Goal: Task Accomplishment & Management: Use online tool/utility

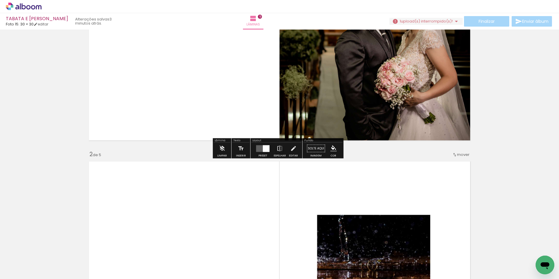
scroll to position [117, 0]
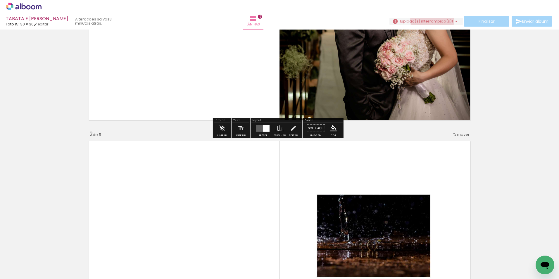
click at [430, 20] on span "upload(s) interrompido(s)!" at bounding box center [427, 21] width 52 height 6
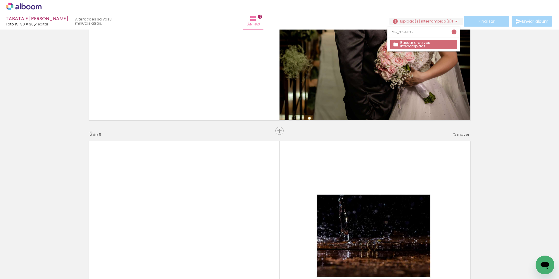
click at [0, 0] on slot "Buscar arquivos interrompidos" at bounding box center [0, 0] width 0 height 0
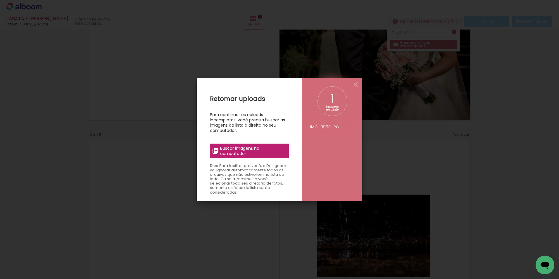
click at [255, 148] on span "Buscar imagens no computador" at bounding box center [252, 151] width 65 height 11
click at [0, 0] on input "file" at bounding box center [0, 0] width 0 height 0
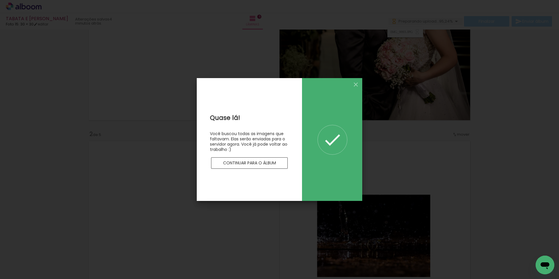
click at [0, 0] on slot "Continuar para o álbum" at bounding box center [0, 0] width 0 height 0
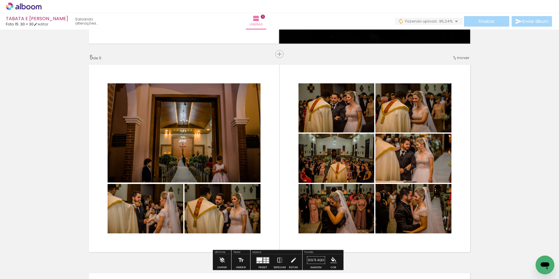
scroll to position [818, 0]
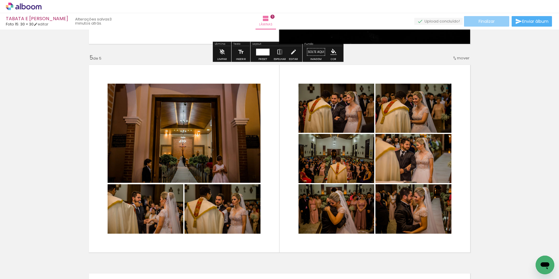
click at [492, 19] on span "Finalizar" at bounding box center [486, 21] width 16 height 4
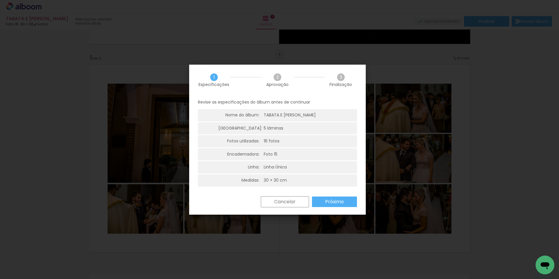
click at [0, 0] on slot "Próximo" at bounding box center [0, 0] width 0 height 0
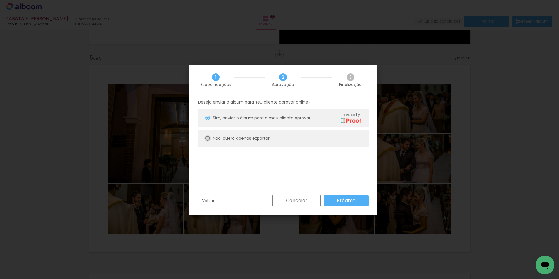
click at [208, 120] on div at bounding box center [207, 117] width 5 height 5
type paper-radio-button "on"
click at [0, 0] on slot "Próximo" at bounding box center [0, 0] width 0 height 0
type input "Alta, 300 DPI"
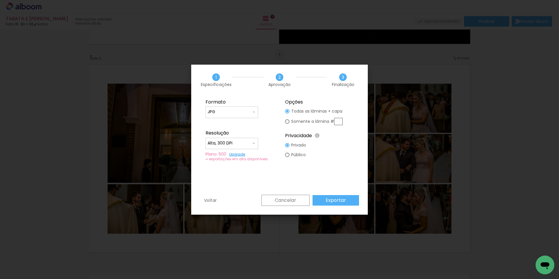
click at [338, 122] on input "text" at bounding box center [338, 121] width 8 height 7
type paper-radio-button "on"
type input "5"
click at [0, 0] on slot "Exportar" at bounding box center [0, 0] width 0 height 0
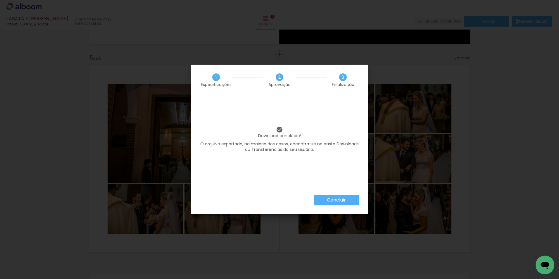
click at [0, 0] on slot "Concluir" at bounding box center [0, 0] width 0 height 0
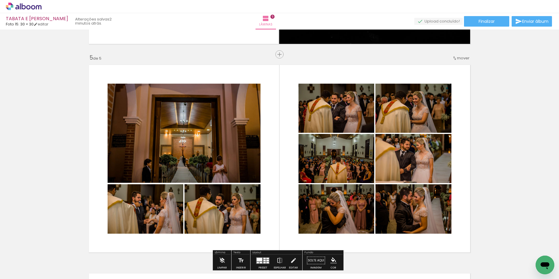
click at [31, 262] on iron-icon at bounding box center [29, 261] width 5 height 5
click at [0, 0] on slot "Não utilizadas" at bounding box center [0, 0] width 0 height 0
type input "Não utilizadas"
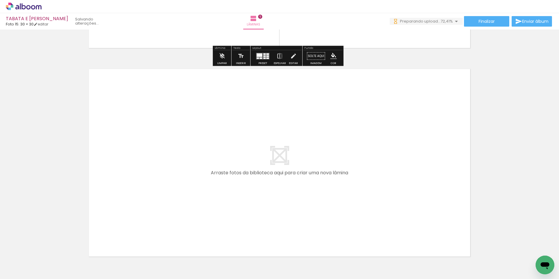
scroll to position [1023, 0]
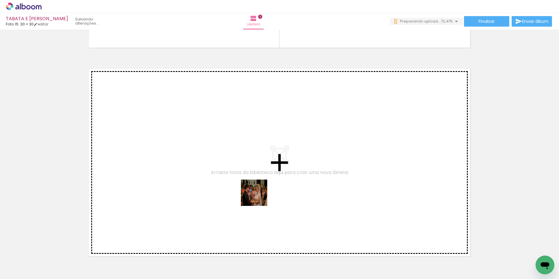
drag, startPoint x: 227, startPoint y: 258, endPoint x: 275, endPoint y: 246, distance: 49.8
click at [274, 171] on quentale-workspace at bounding box center [279, 139] width 559 height 279
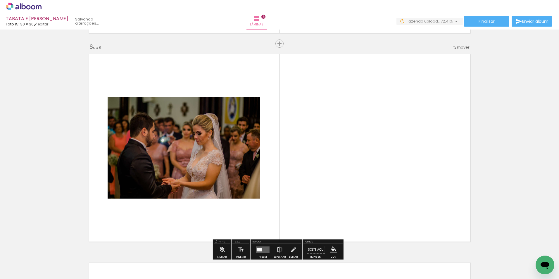
scroll to position [1050, 0]
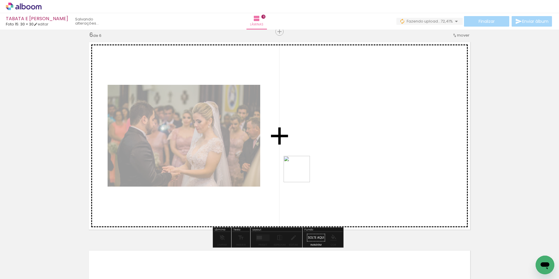
drag, startPoint x: 229, startPoint y: 263, endPoint x: 301, endPoint y: 173, distance: 115.0
click at [301, 173] on quentale-workspace at bounding box center [279, 139] width 559 height 279
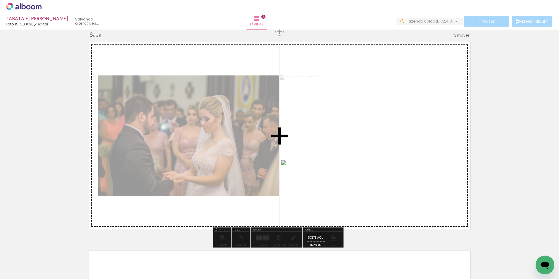
drag, startPoint x: 226, startPoint y: 257, endPoint x: 298, endPoint y: 177, distance: 107.8
click at [298, 177] on quentale-workspace at bounding box center [279, 139] width 559 height 279
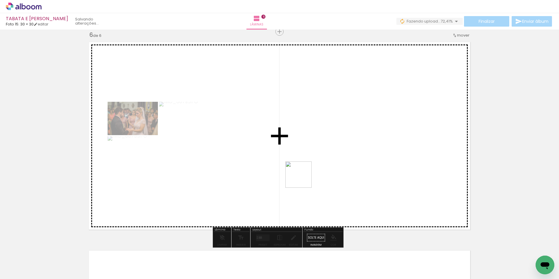
drag, startPoint x: 226, startPoint y: 261, endPoint x: 264, endPoint y: 233, distance: 47.0
click at [303, 179] on quentale-workspace at bounding box center [279, 139] width 559 height 279
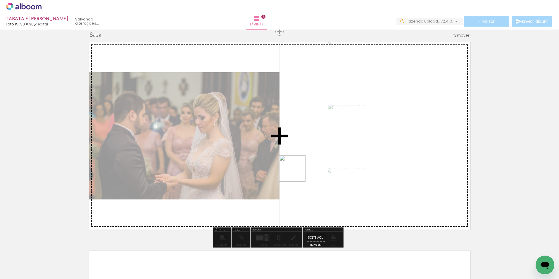
drag, startPoint x: 227, startPoint y: 261, endPoint x: 303, endPoint y: 172, distance: 117.1
click at [300, 169] on quentale-workspace at bounding box center [279, 139] width 559 height 279
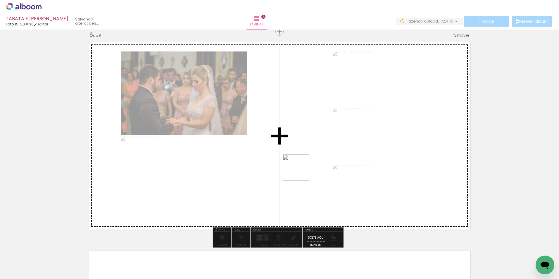
drag, startPoint x: 284, startPoint y: 206, endPoint x: 302, endPoint y: 168, distance: 42.8
click at [302, 168] on quentale-workspace at bounding box center [279, 139] width 559 height 279
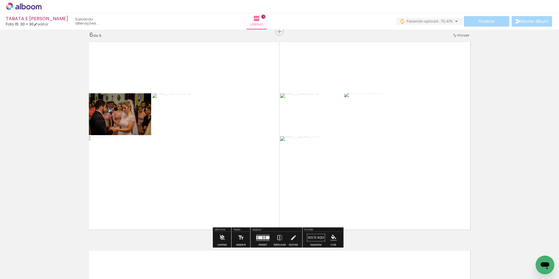
click at [260, 239] on div at bounding box center [260, 237] width 4 height 3
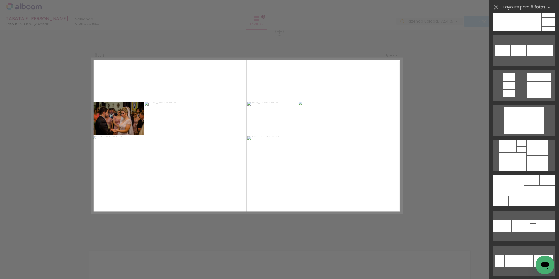
scroll to position [521, 0]
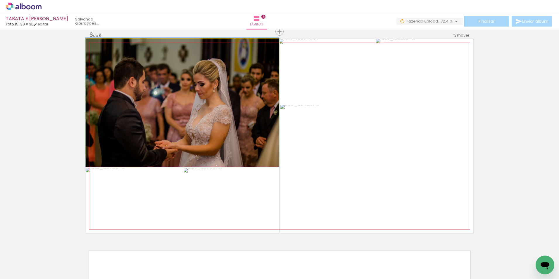
drag, startPoint x: 180, startPoint y: 124, endPoint x: 194, endPoint y: 117, distance: 15.3
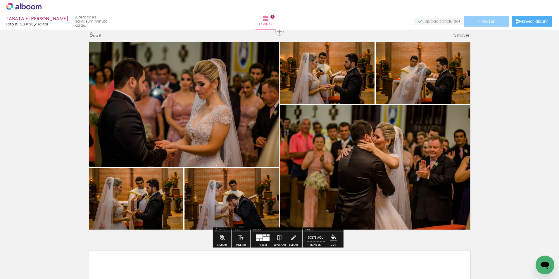
click at [483, 23] on span "Finalizar" at bounding box center [486, 21] width 16 height 4
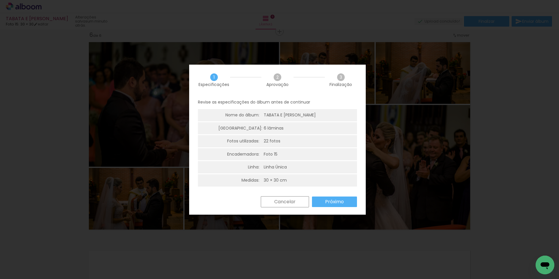
click at [0, 0] on slot "Próximo" at bounding box center [0, 0] width 0 height 0
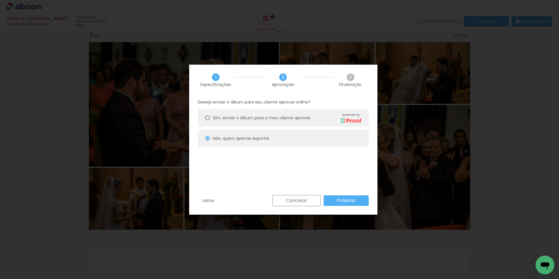
click at [0, 0] on slot "Próximo" at bounding box center [0, 0] width 0 height 0
type input "Alta, 300 DPI"
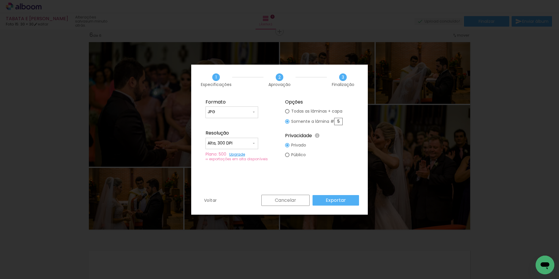
drag, startPoint x: 340, startPoint y: 120, endPoint x: 334, endPoint y: 120, distance: 5.6
click at [0, 0] on slot "Somente a lâmina # 5" at bounding box center [0, 0] width 0 height 0
type input "6"
click at [0, 0] on slot "Exportar" at bounding box center [0, 0] width 0 height 0
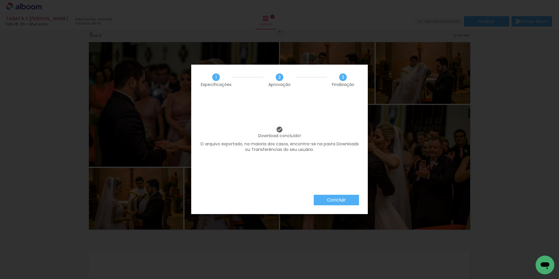
click at [0, 0] on slot "Concluir" at bounding box center [0, 0] width 0 height 0
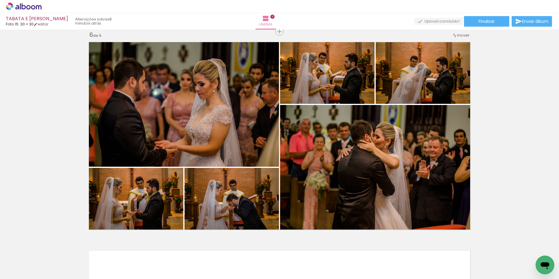
click at [31, 264] on iron-icon at bounding box center [29, 266] width 5 height 5
click at [0, 0] on slot "Não utilizadas" at bounding box center [0, 0] width 0 height 0
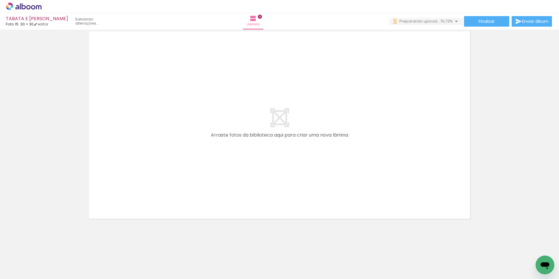
scroll to position [0, 0]
click at [30, 264] on iron-icon at bounding box center [29, 266] width 5 height 5
click at [0, 0] on slot "Não utilizadas" at bounding box center [0, 0] width 0 height 0
click at [32, 265] on iron-icon at bounding box center [29, 266] width 5 height 5
click at [0, 0] on slot "Não utilizadas" at bounding box center [0, 0] width 0 height 0
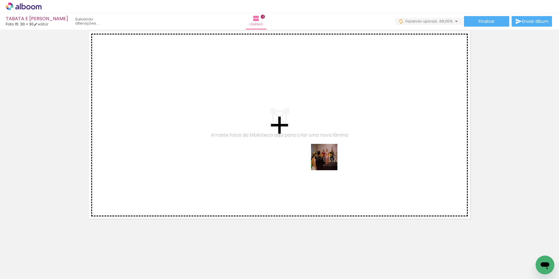
drag, startPoint x: 287, startPoint y: 262, endPoint x: 329, endPoint y: 161, distance: 108.7
click at [329, 161] on quentale-workspace at bounding box center [279, 139] width 559 height 279
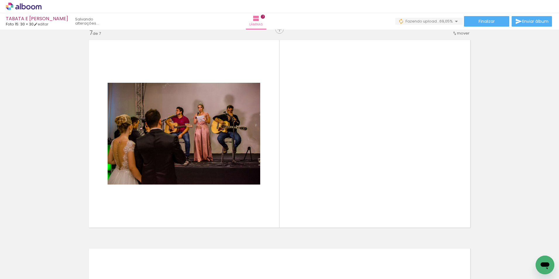
scroll to position [1258, 0]
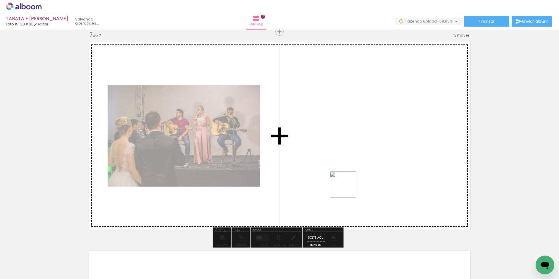
drag, startPoint x: 291, startPoint y: 259, endPoint x: 350, endPoint y: 185, distance: 94.6
click at [350, 185] on quentale-workspace at bounding box center [279, 139] width 559 height 279
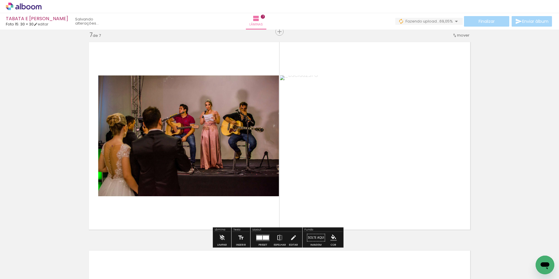
drag, startPoint x: 291, startPoint y: 262, endPoint x: 354, endPoint y: 196, distance: 91.2
click at [354, 196] on quentale-workspace at bounding box center [279, 139] width 559 height 279
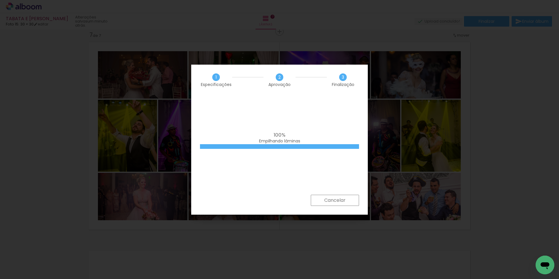
scroll to position [576, 0]
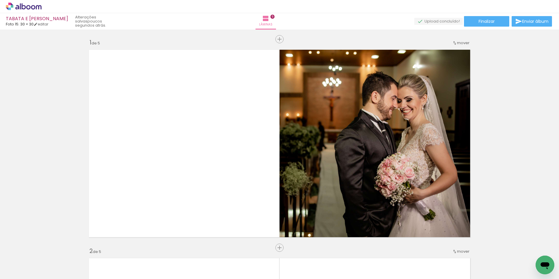
scroll to position [576, 0]
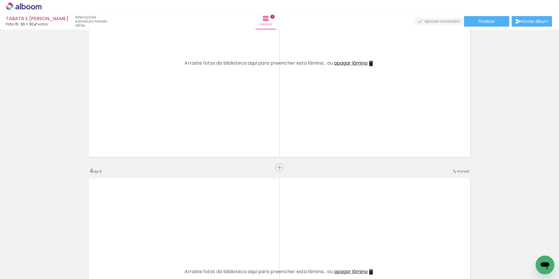
click at [314, 134] on quentale-layouter at bounding box center [280, 63] width 388 height 194
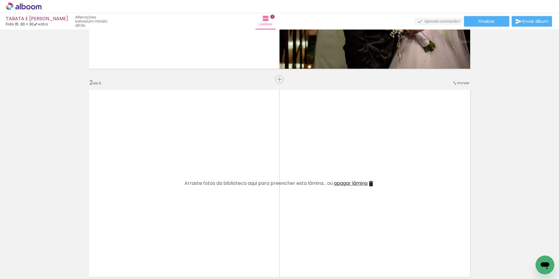
scroll to position [175, 0]
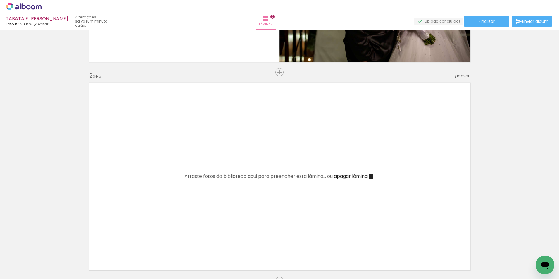
click at [349, 177] on span "apagar lâmina" at bounding box center [351, 176] width 34 height 7
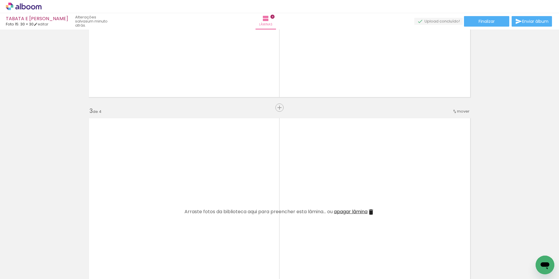
scroll to position [380, 0]
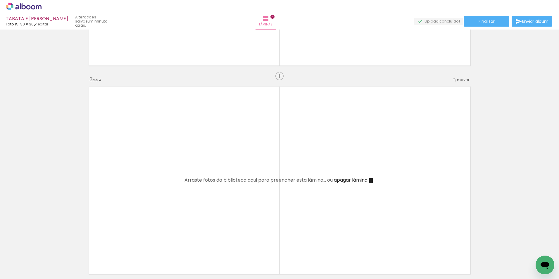
click at [357, 179] on span "apagar lâmina" at bounding box center [351, 180] width 34 height 7
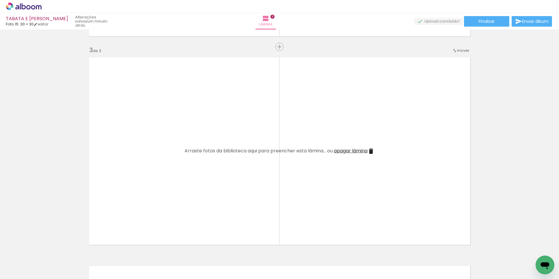
click at [355, 151] on span "apagar lâmina" at bounding box center [351, 150] width 34 height 7
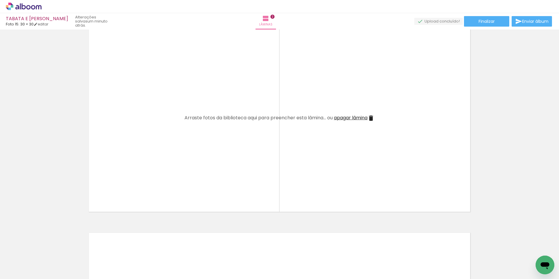
click at [351, 119] on span "apagar lâmina" at bounding box center [351, 117] width 34 height 7
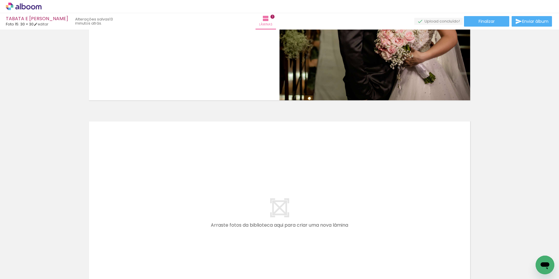
scroll to position [139, 0]
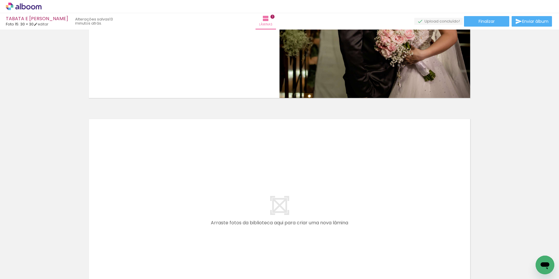
click at [48, 248] on iron-icon at bounding box center [46, 247] width 6 height 6
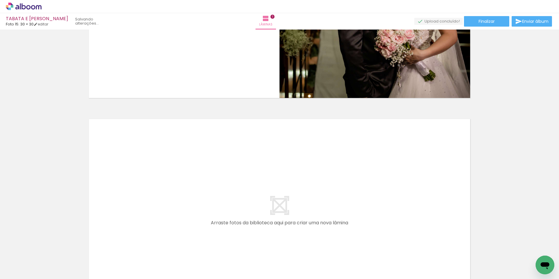
click at [48, 248] on iron-icon at bounding box center [46, 247] width 6 height 6
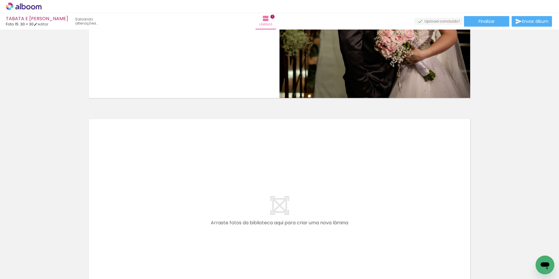
click at [48, 248] on iron-icon at bounding box center [46, 247] width 6 height 6
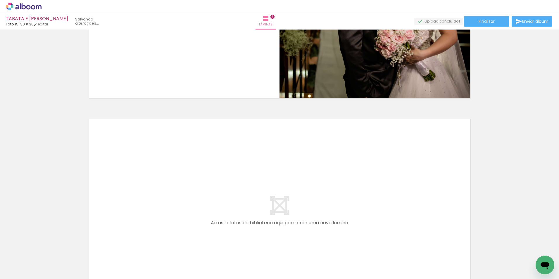
click at [48, 248] on iron-icon at bounding box center [46, 247] width 6 height 6
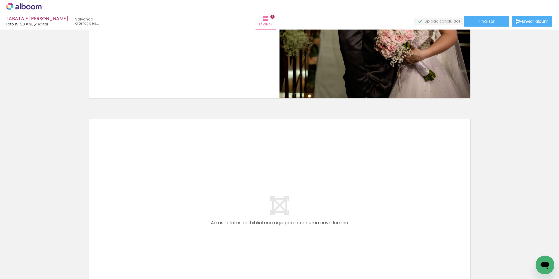
click at [48, 248] on iron-icon at bounding box center [46, 247] width 6 height 6
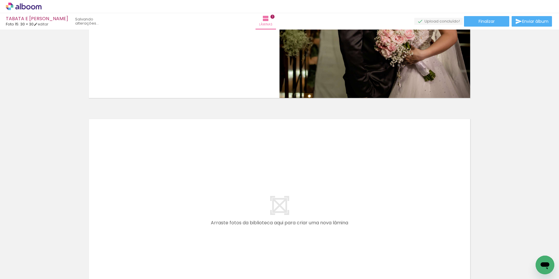
click at [48, 248] on iron-icon at bounding box center [46, 247] width 6 height 6
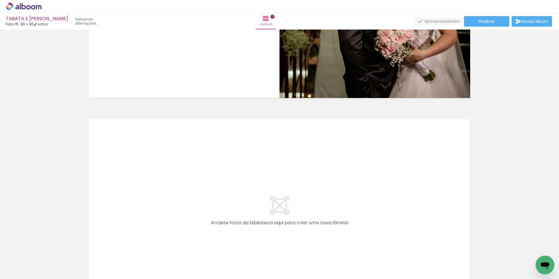
click at [48, 248] on iron-icon at bounding box center [46, 247] width 6 height 6
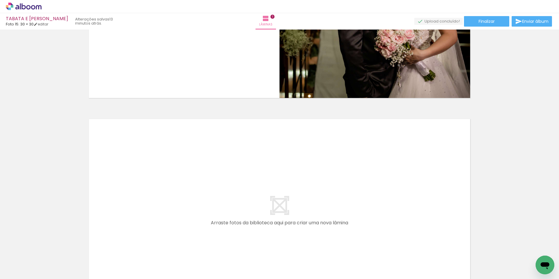
click at [48, 248] on iron-icon at bounding box center [46, 247] width 6 height 6
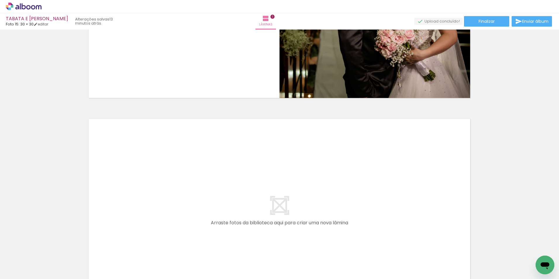
click at [48, 248] on iron-icon at bounding box center [46, 247] width 6 height 6
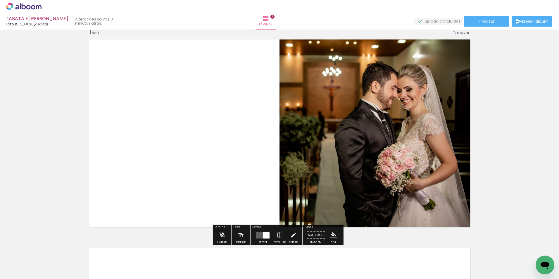
scroll to position [0, 0]
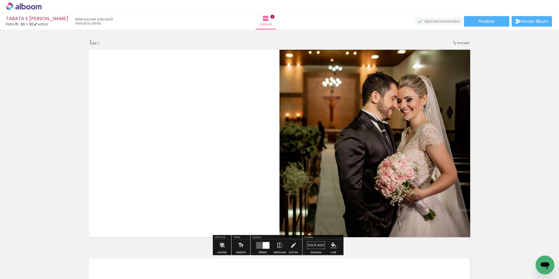
click at [31, 260] on iron-icon at bounding box center [29, 261] width 5 height 5
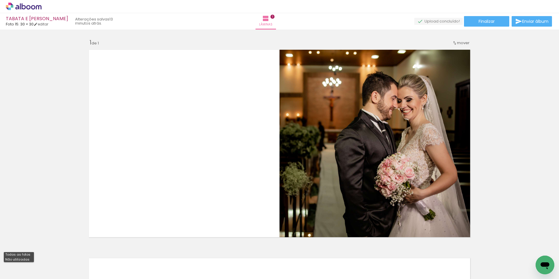
click at [0, 0] on slot "Todas as fotos" at bounding box center [0, 0] width 0 height 0
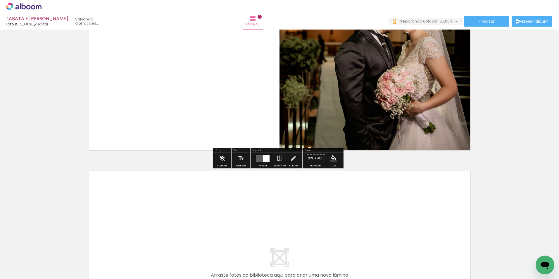
scroll to position [175, 0]
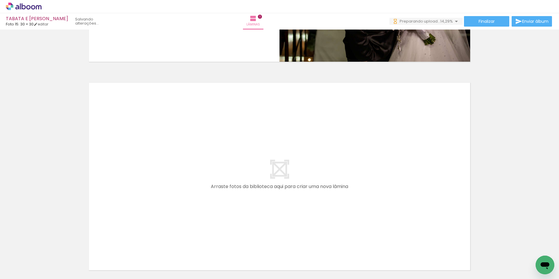
click at [30, 261] on iron-icon at bounding box center [29, 261] width 5 height 5
click at [0, 0] on slot "Não utilizadas" at bounding box center [0, 0] width 0 height 0
type input "Não utilizadas"
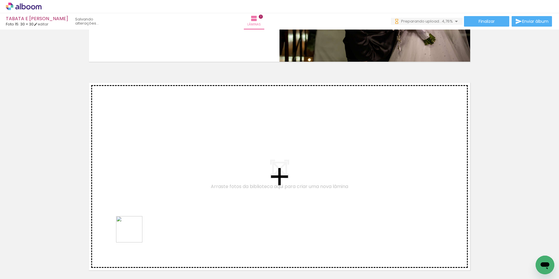
drag, startPoint x: 92, startPoint y: 262, endPoint x: 204, endPoint y: 187, distance: 135.0
click at [204, 187] on quentale-workspace at bounding box center [279, 139] width 559 height 279
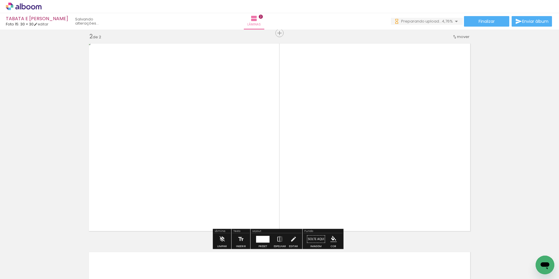
scroll to position [216, 0]
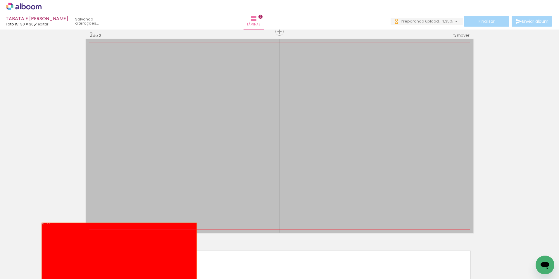
drag, startPoint x: 228, startPoint y: 168, endPoint x: 117, endPoint y: 261, distance: 145.4
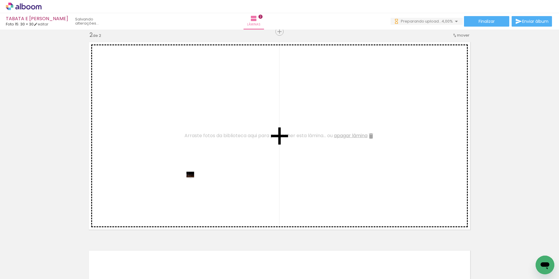
drag, startPoint x: 61, startPoint y: 259, endPoint x: 188, endPoint y: 185, distance: 146.7
click at [188, 185] on quentale-workspace at bounding box center [279, 139] width 559 height 279
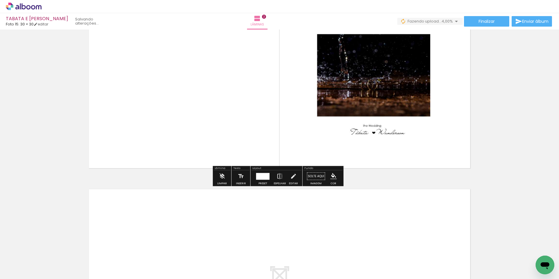
scroll to position [304, 0]
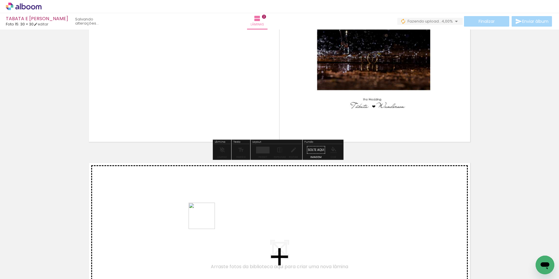
drag, startPoint x: 59, startPoint y: 262, endPoint x: 206, endPoint y: 220, distance: 152.8
click at [206, 220] on quentale-workspace at bounding box center [279, 139] width 559 height 279
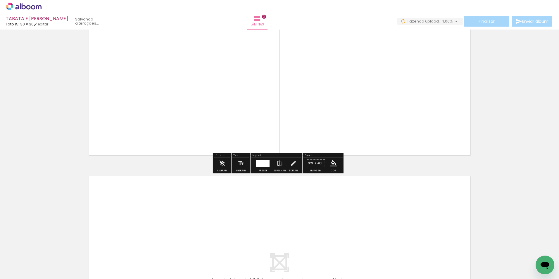
scroll to position [512, 0]
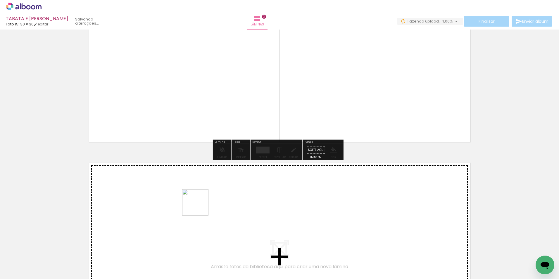
drag, startPoint x: 61, startPoint y: 259, endPoint x: 214, endPoint y: 203, distance: 162.8
click at [214, 203] on quentale-workspace at bounding box center [279, 139] width 559 height 279
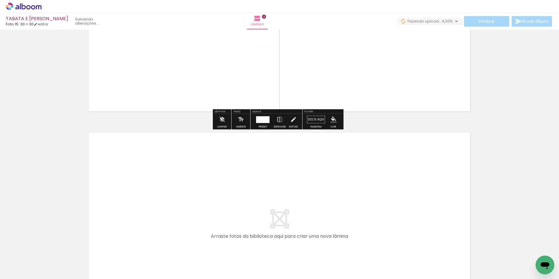
scroll to position [779, 0]
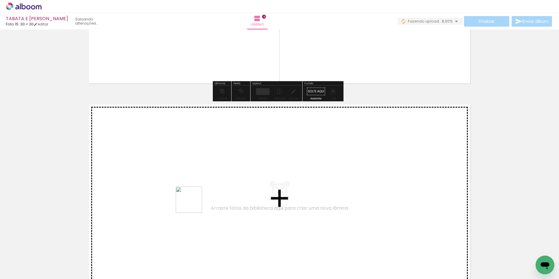
drag, startPoint x: 62, startPoint y: 259, endPoint x: 211, endPoint y: 198, distance: 160.8
click at [211, 198] on quentale-workspace at bounding box center [279, 139] width 559 height 279
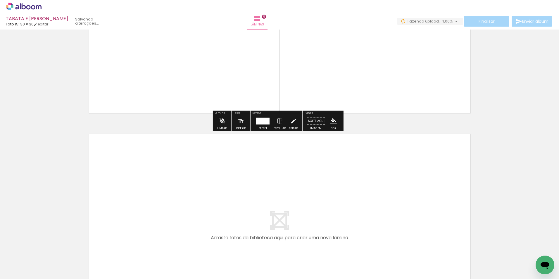
scroll to position [958, 0]
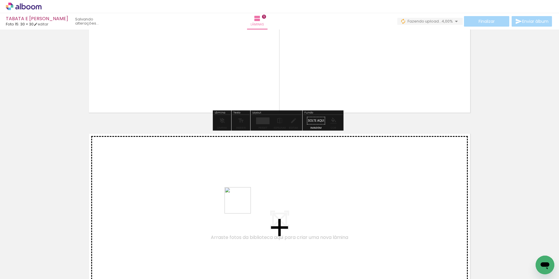
drag, startPoint x: 62, startPoint y: 261, endPoint x: 260, endPoint y: 199, distance: 207.3
click at [260, 199] on quentale-workspace at bounding box center [279, 139] width 559 height 279
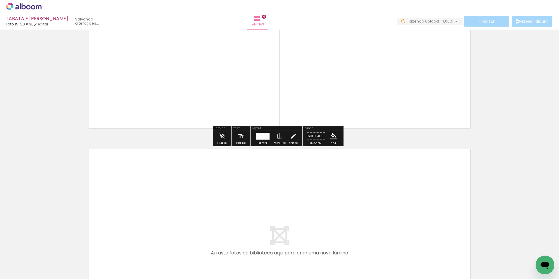
scroll to position [1166, 0]
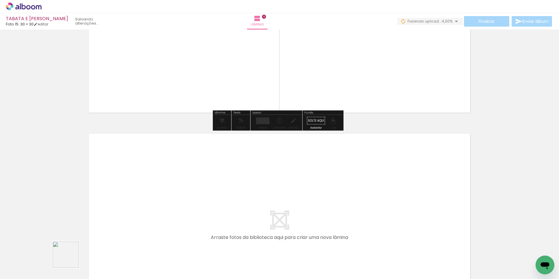
drag, startPoint x: 66, startPoint y: 261, endPoint x: 196, endPoint y: 211, distance: 139.1
click at [196, 211] on quentale-workspace at bounding box center [279, 139] width 559 height 279
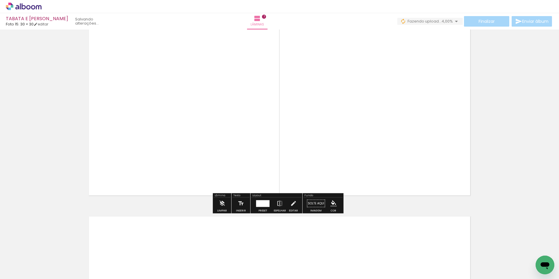
scroll to position [1375, 0]
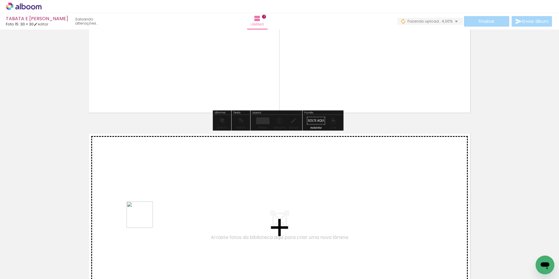
drag, startPoint x: 100, startPoint y: 241, endPoint x: 165, endPoint y: 211, distance: 71.7
click at [165, 211] on quentale-workspace at bounding box center [279, 139] width 559 height 279
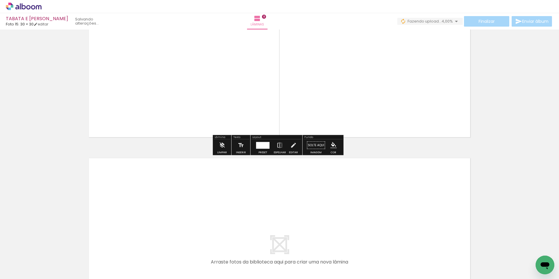
scroll to position [1583, 0]
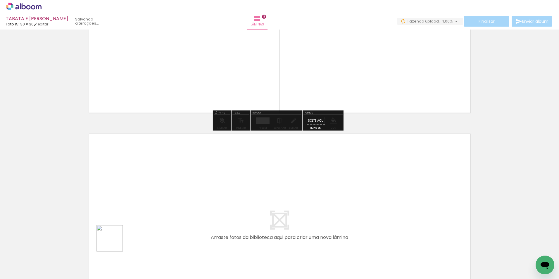
drag, startPoint x: 66, startPoint y: 260, endPoint x: 203, endPoint y: 211, distance: 146.0
click at [203, 211] on quentale-workspace at bounding box center [279, 139] width 559 height 279
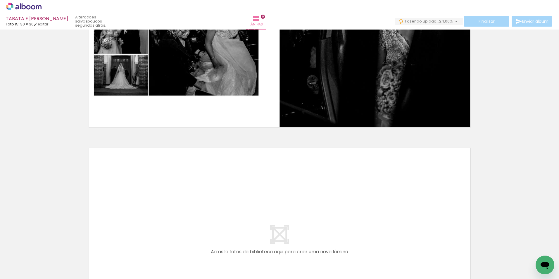
scroll to position [1792, 0]
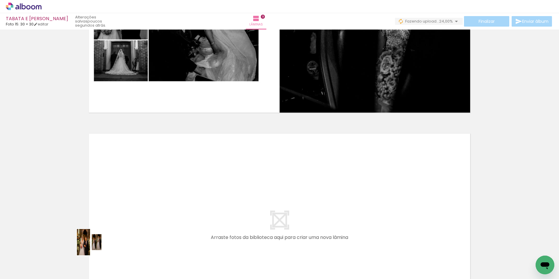
drag, startPoint x: 62, startPoint y: 259, endPoint x: 202, endPoint y: 206, distance: 149.9
click at [202, 206] on quentale-workspace at bounding box center [279, 139] width 559 height 279
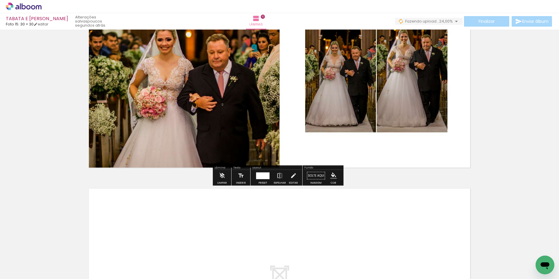
scroll to position [1971, 0]
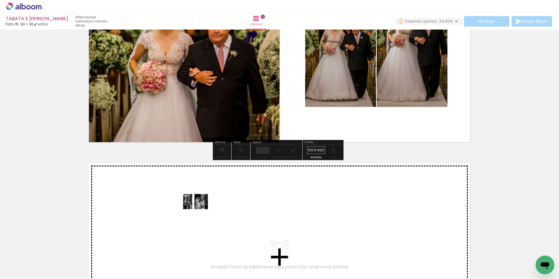
drag, startPoint x: 59, startPoint y: 260, endPoint x: 201, endPoint y: 205, distance: 152.4
click at [201, 205] on quentale-workspace at bounding box center [279, 139] width 559 height 279
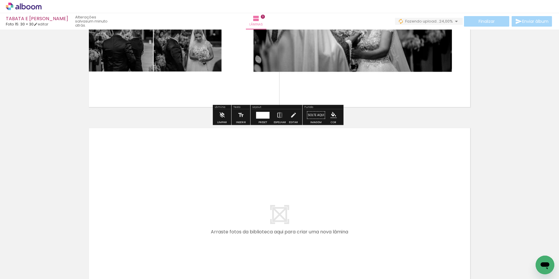
scroll to position [2236, 0]
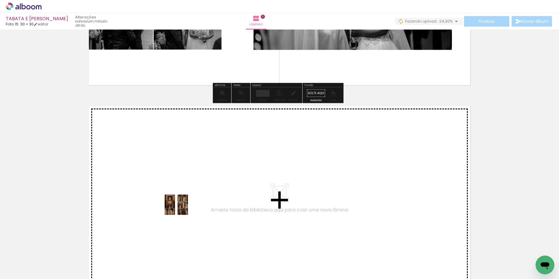
drag, startPoint x: 62, startPoint y: 262, endPoint x: 194, endPoint y: 204, distance: 144.3
click at [194, 204] on quentale-workspace at bounding box center [279, 139] width 559 height 279
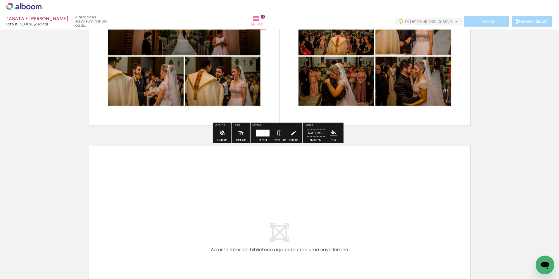
scroll to position [2417, 0]
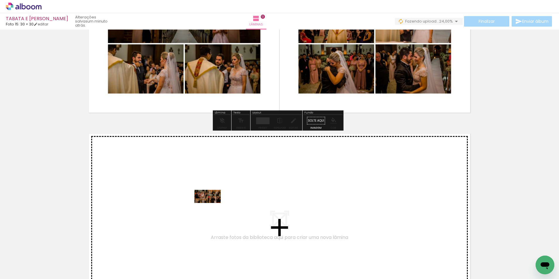
drag, startPoint x: 62, startPoint y: 263, endPoint x: 215, endPoint y: 206, distance: 163.9
click at [215, 206] on quentale-workspace at bounding box center [279, 139] width 559 height 279
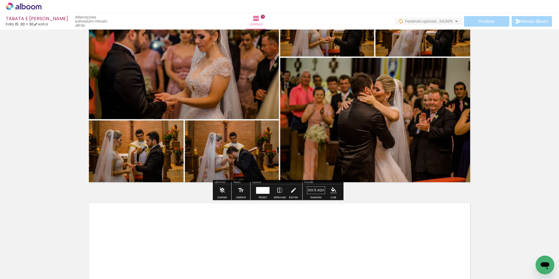
scroll to position [2624, 0]
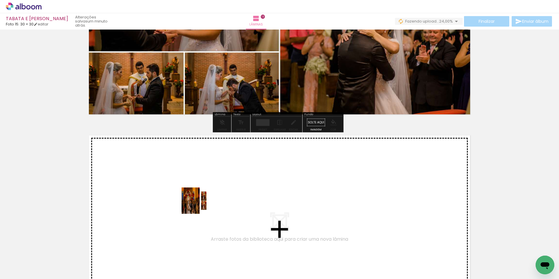
drag, startPoint x: 61, startPoint y: 260, endPoint x: 206, endPoint y: 203, distance: 155.3
click at [206, 203] on quentale-workspace at bounding box center [279, 139] width 559 height 279
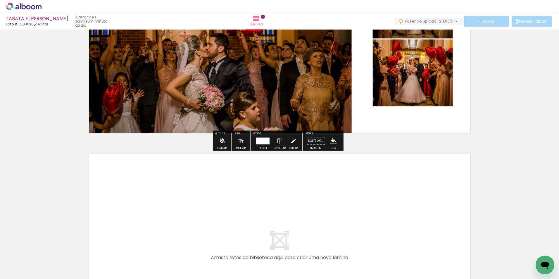
scroll to position [2833, 0]
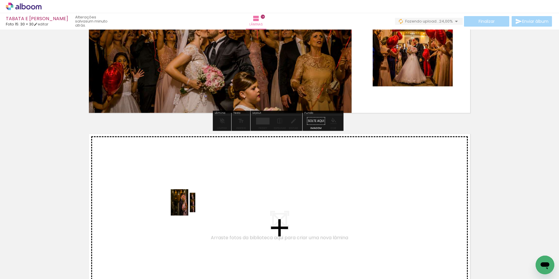
drag, startPoint x: 56, startPoint y: 262, endPoint x: 189, endPoint y: 206, distance: 144.1
click at [189, 206] on quentale-workspace at bounding box center [279, 139] width 559 height 279
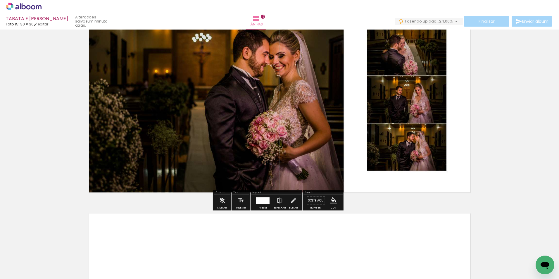
scroll to position [3042, 0]
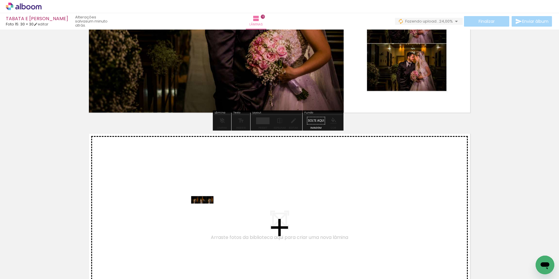
drag, startPoint x: 61, startPoint y: 262, endPoint x: 208, endPoint y: 210, distance: 155.7
click at [208, 210] on quentale-workspace at bounding box center [279, 139] width 559 height 279
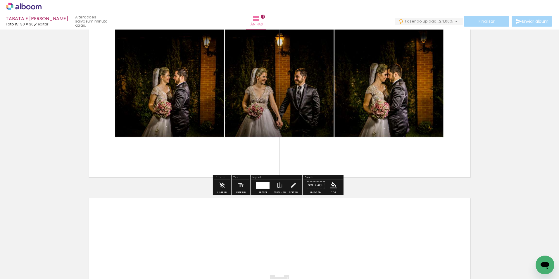
scroll to position [3276, 0]
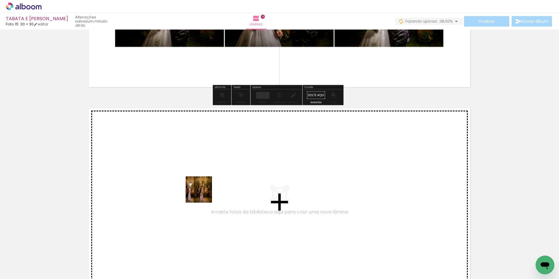
drag, startPoint x: 62, startPoint y: 259, endPoint x: 238, endPoint y: 181, distance: 192.6
click at [238, 181] on quentale-workspace at bounding box center [279, 139] width 559 height 279
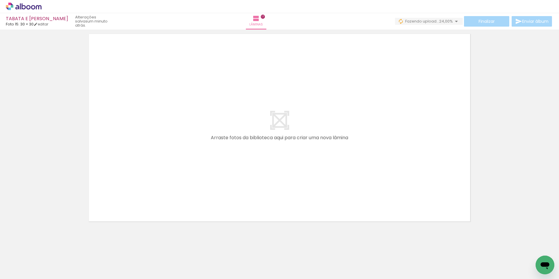
scroll to position [3561, 0]
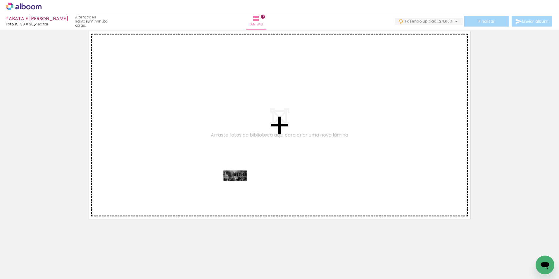
drag, startPoint x: 63, startPoint y: 260, endPoint x: 239, endPoint y: 186, distance: 191.4
click at [239, 186] on quentale-workspace at bounding box center [279, 139] width 559 height 279
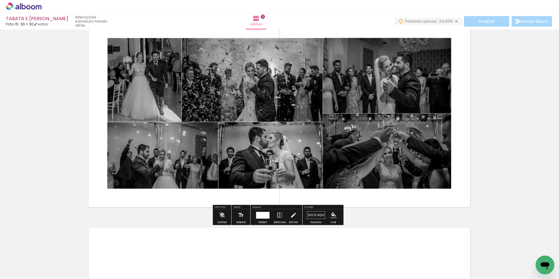
scroll to position [3638, 0]
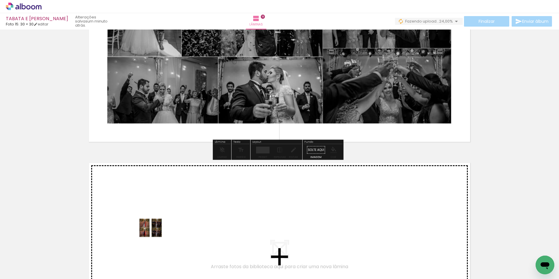
drag, startPoint x: 64, startPoint y: 260, endPoint x: 214, endPoint y: 211, distance: 158.0
click at [214, 211] on quentale-workspace at bounding box center [279, 139] width 559 height 279
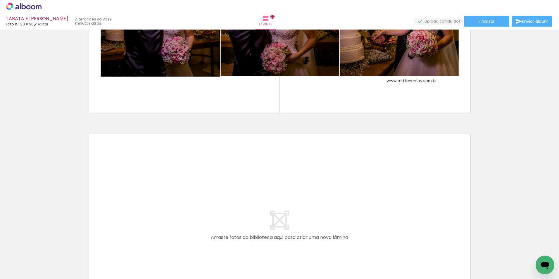
scroll to position [576, 0]
click at [191, 164] on quentale-layouter at bounding box center [280, 227] width 388 height 194
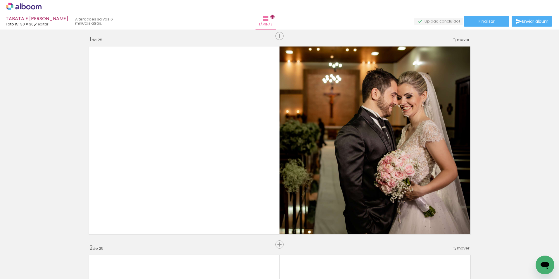
scroll to position [0, 0]
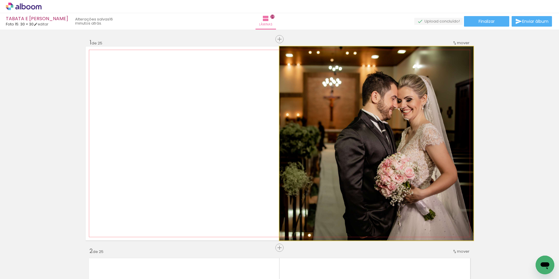
drag, startPoint x: 412, startPoint y: 153, endPoint x: 396, endPoint y: 151, distance: 15.8
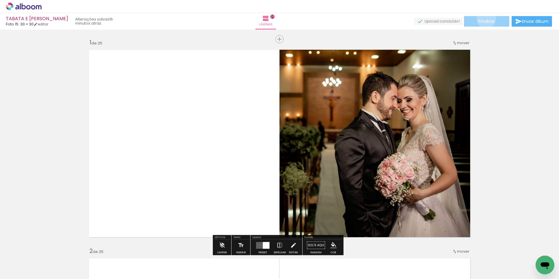
click at [484, 19] on span "Finalizar" at bounding box center [486, 21] width 16 height 4
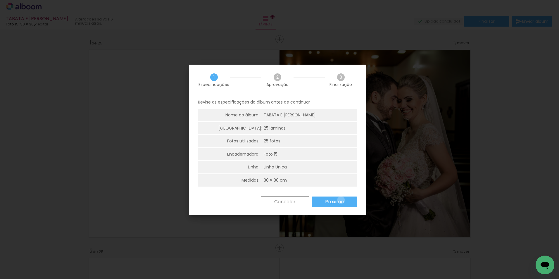
click at [0, 0] on slot "Próximo" at bounding box center [0, 0] width 0 height 0
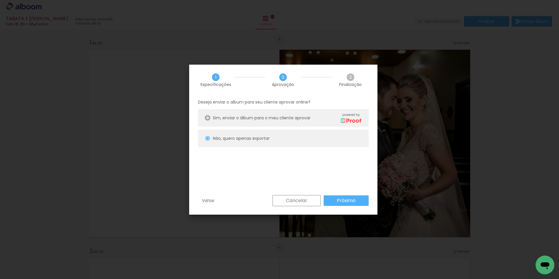
click at [207, 117] on div at bounding box center [207, 117] width 5 height 5
type paper-radio-button "on"
click at [0, 0] on slot "Próximo" at bounding box center [0, 0] width 0 height 0
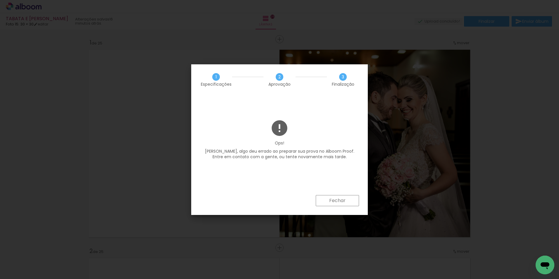
click at [0, 0] on slot "Fechar" at bounding box center [0, 0] width 0 height 0
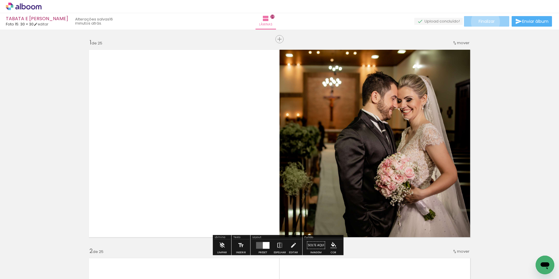
click at [483, 22] on span "Finalizar" at bounding box center [486, 21] width 16 height 4
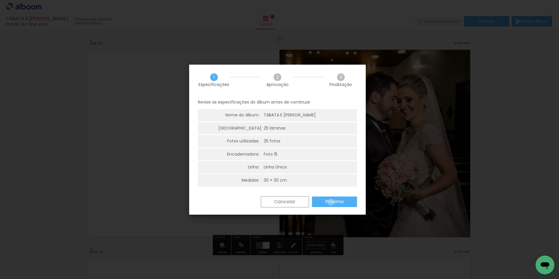
click at [0, 0] on slot "Próximo" at bounding box center [0, 0] width 0 height 0
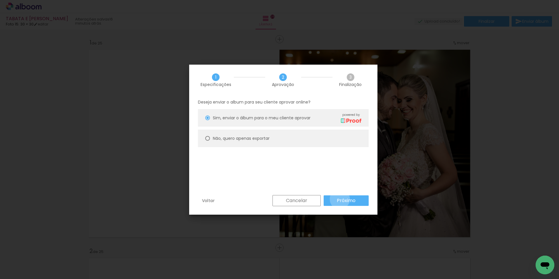
click at [0, 0] on slot "Próximo" at bounding box center [0, 0] width 0 height 0
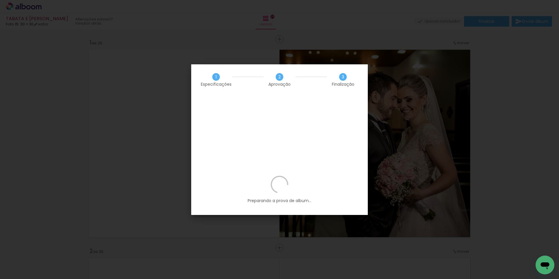
scroll to position [576, 0]
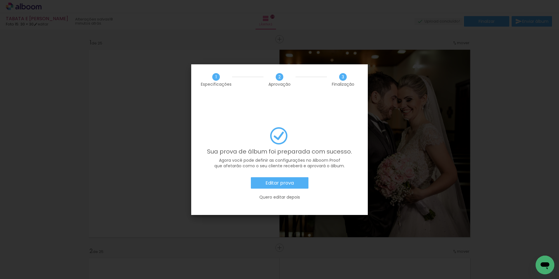
click at [0, 0] on slot "Editar prova" at bounding box center [0, 0] width 0 height 0
